Goal: Information Seeking & Learning: Find specific page/section

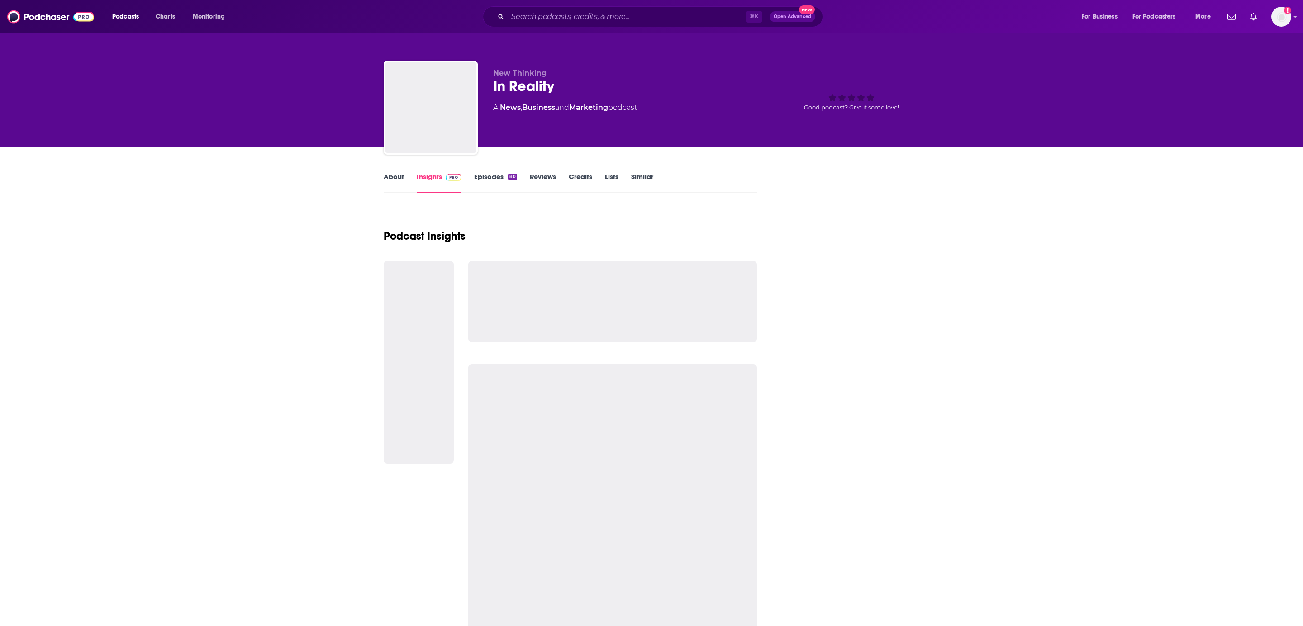
click at [566, 16] on input "Search podcasts, credits, & more..." at bounding box center [626, 16] width 238 height 14
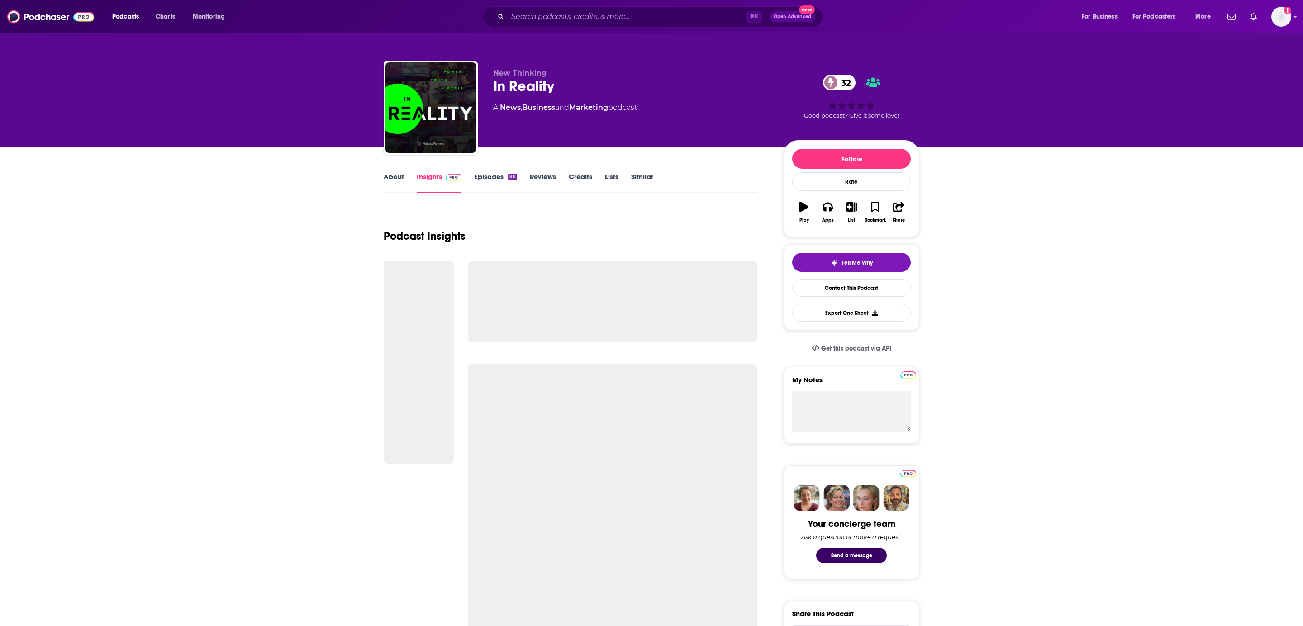
click at [541, 16] on input "Search podcasts, credits, & more..." at bounding box center [626, 16] width 238 height 14
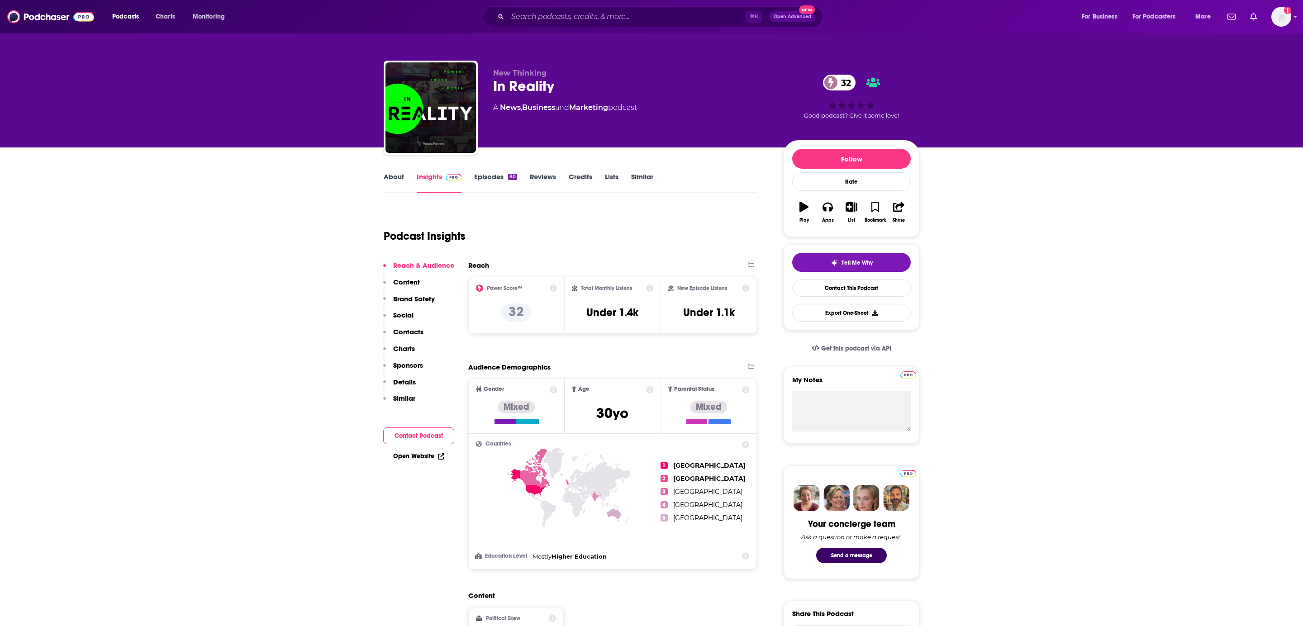
click at [547, 20] on input "Search podcasts, credits, & more..." at bounding box center [626, 16] width 238 height 14
click at [564, 17] on input "Search podcasts, credits, & more..." at bounding box center [626, 16] width 238 height 14
click at [531, 20] on input "Search podcasts, credits, & more..." at bounding box center [626, 16] width 238 height 14
click at [549, 20] on input "Search podcasts, credits, & more..." at bounding box center [626, 16] width 238 height 14
click at [539, 19] on input "Search podcasts, credits, & more..." at bounding box center [626, 16] width 238 height 14
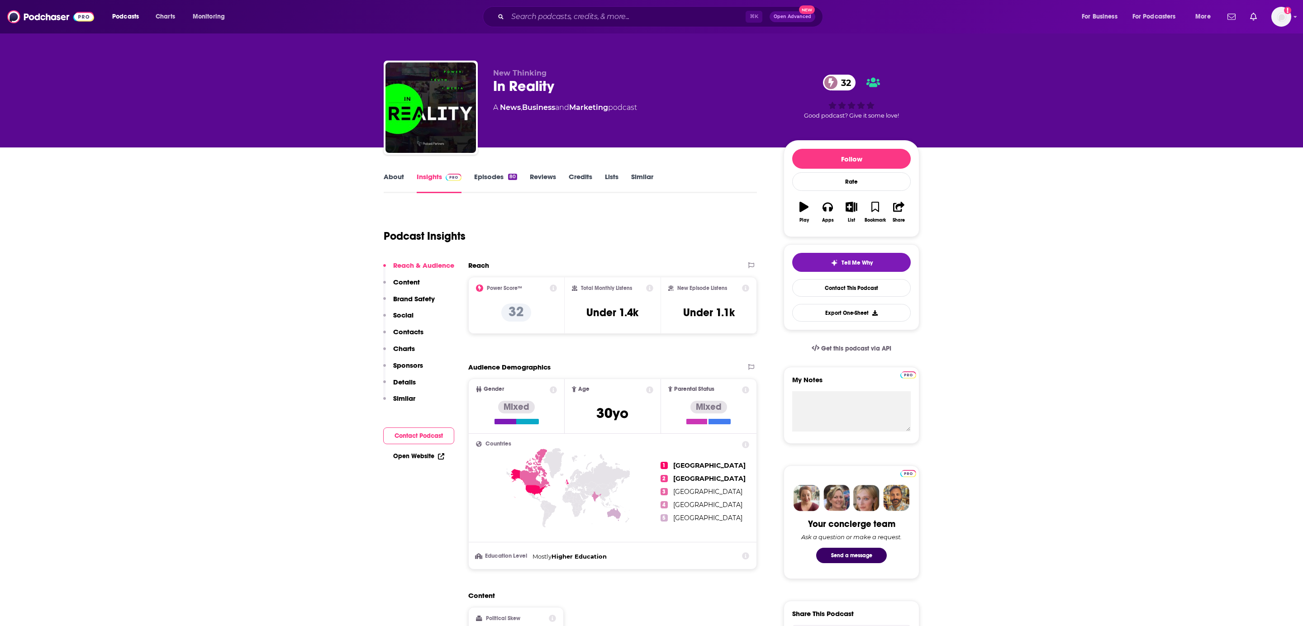
click at [549, 18] on input "Search podcasts, credits, & more..." at bounding box center [626, 16] width 238 height 14
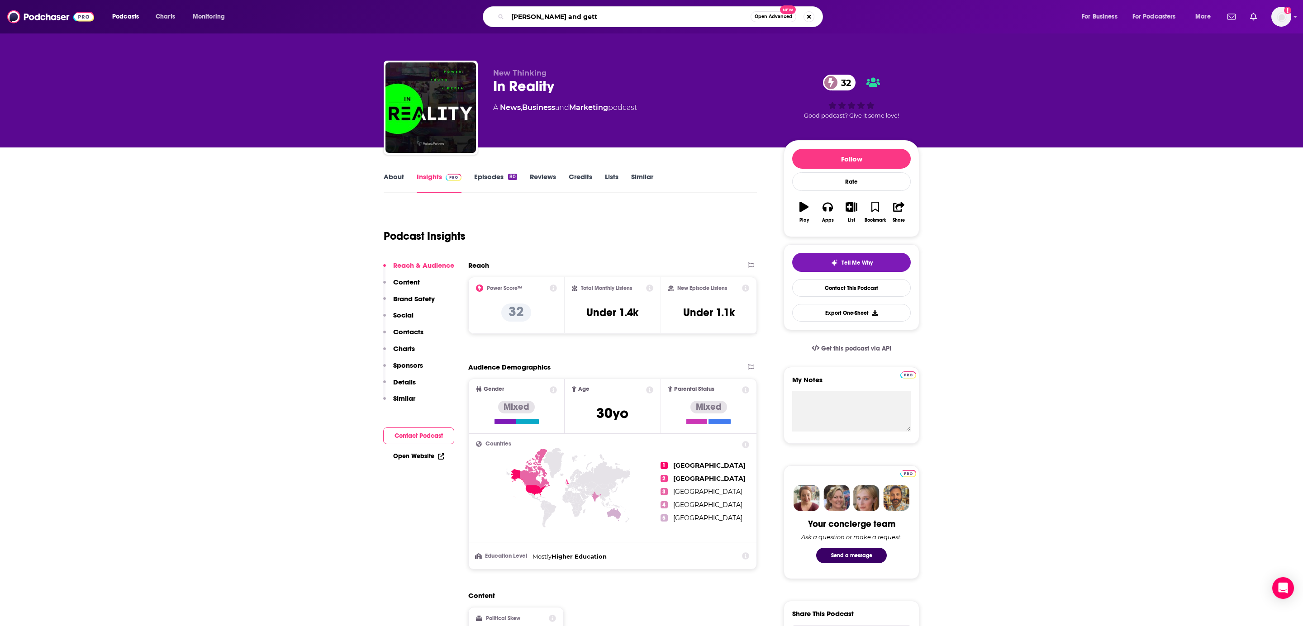
type input "armstrong and getty"
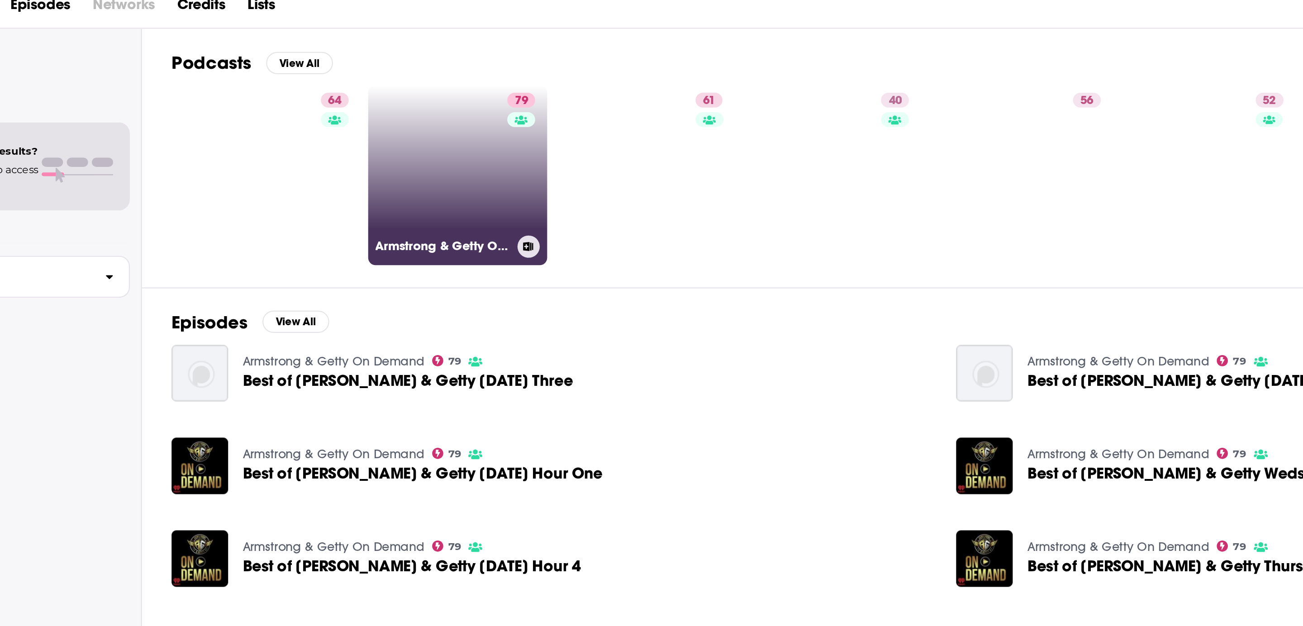
click at [297, 166] on link "79 Armstrong & Getty On Demand" at bounding box center [290, 158] width 88 height 88
